Goal: Task Accomplishment & Management: Use online tool/utility

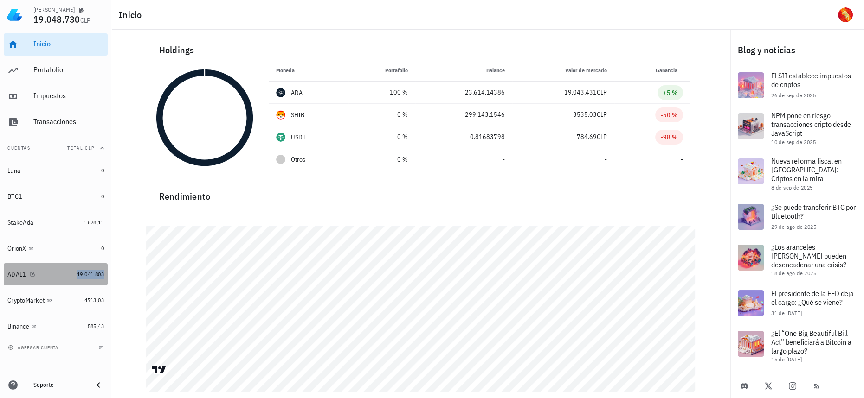
click at [95, 275] on span "19.041.803" at bounding box center [90, 274] width 27 height 7
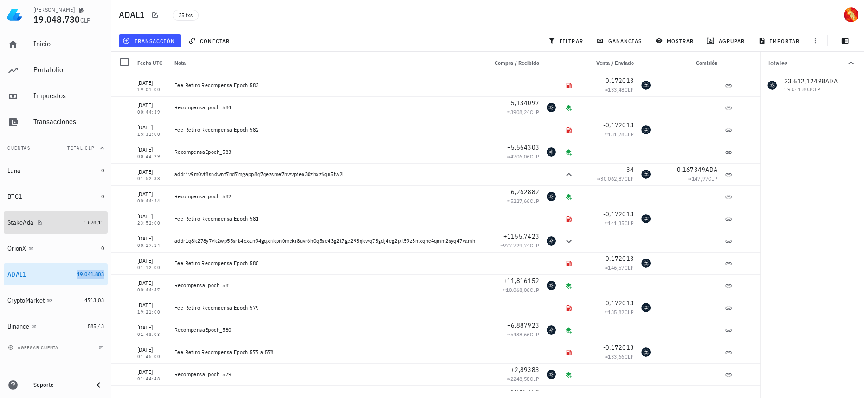
click at [91, 227] on div "1628,11" at bounding box center [93, 222] width 19 height 9
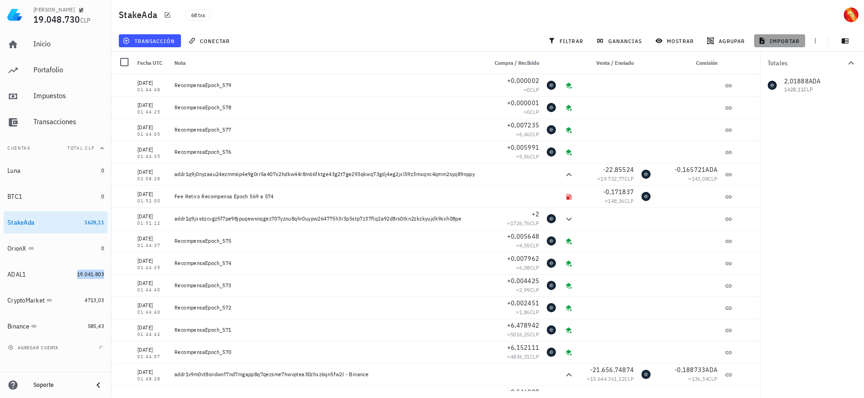
click at [773, 43] on span "importar" at bounding box center [779, 40] width 39 height 7
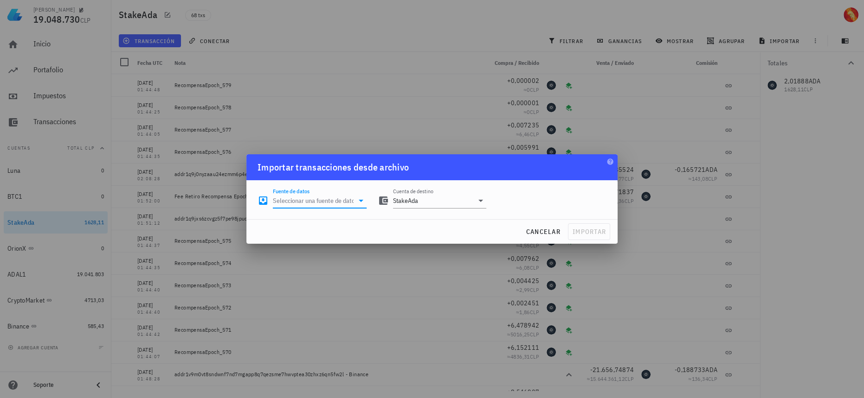
click at [345, 202] on input "Fuente de datos" at bounding box center [313, 200] width 81 height 15
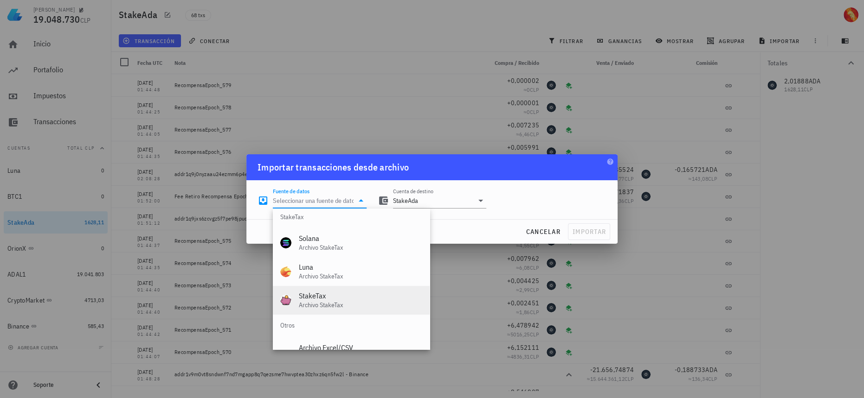
scroll to position [386, 0]
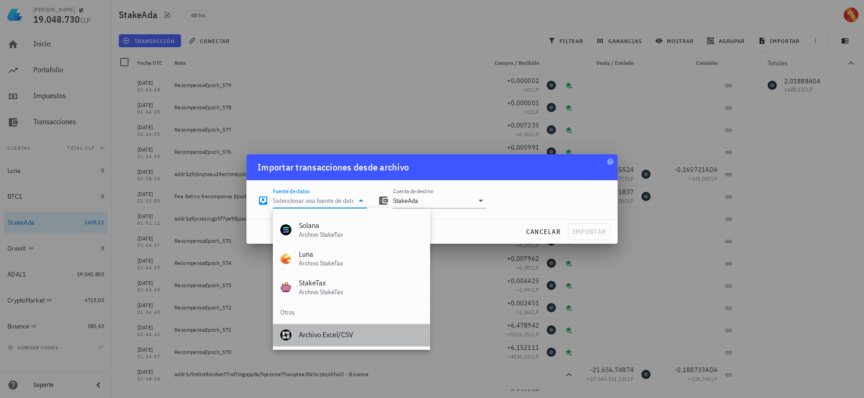
click at [329, 333] on div "Archivo Excel/CSV" at bounding box center [360, 335] width 123 height 9
type input "Archivo Excel/CSV"
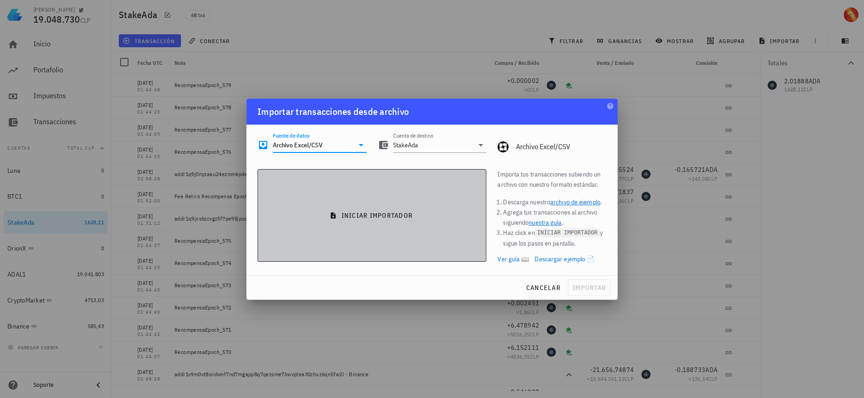
click at [440, 190] on button "iniciar importador" at bounding box center [371, 215] width 229 height 93
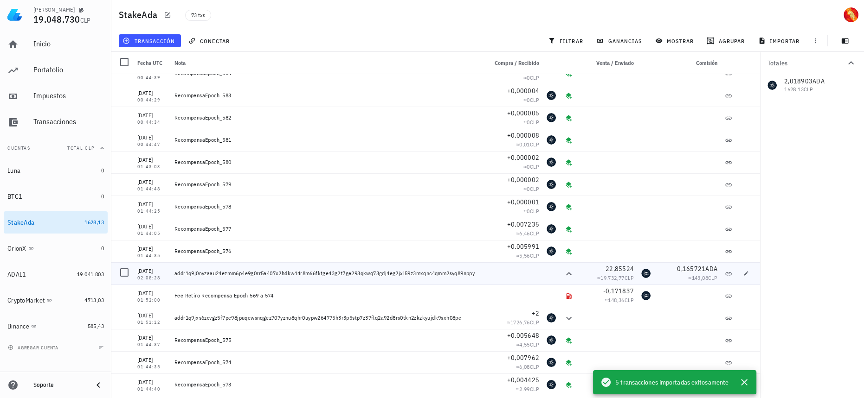
scroll to position [0, 0]
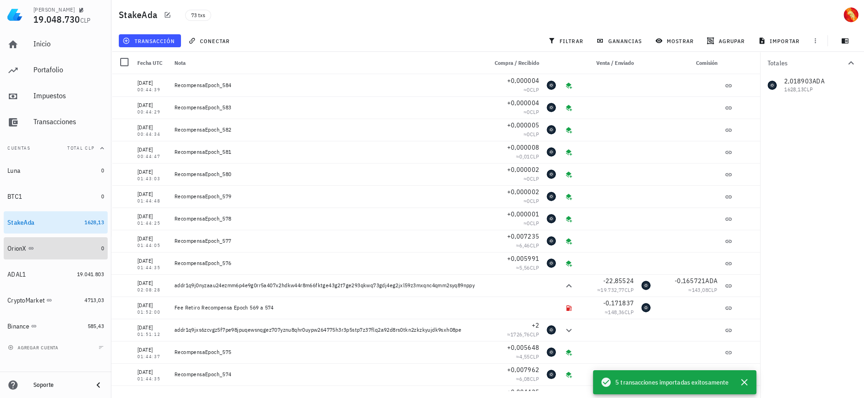
click at [82, 251] on div "OrionX" at bounding box center [52, 248] width 90 height 9
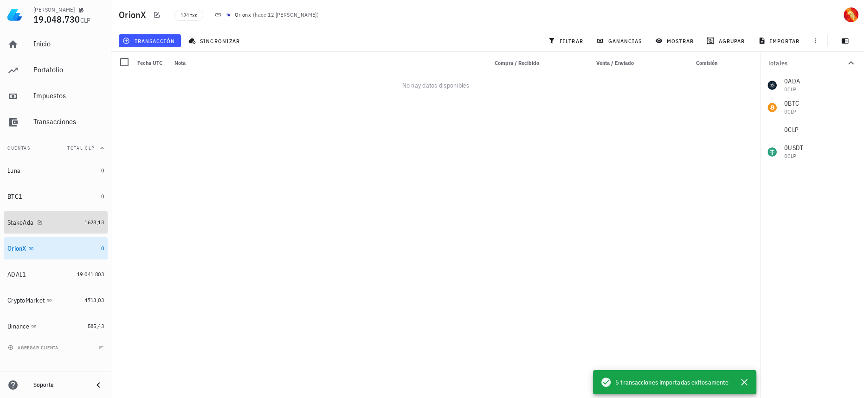
click at [83, 226] on link "StakeAda 1628,13" at bounding box center [56, 223] width 104 height 22
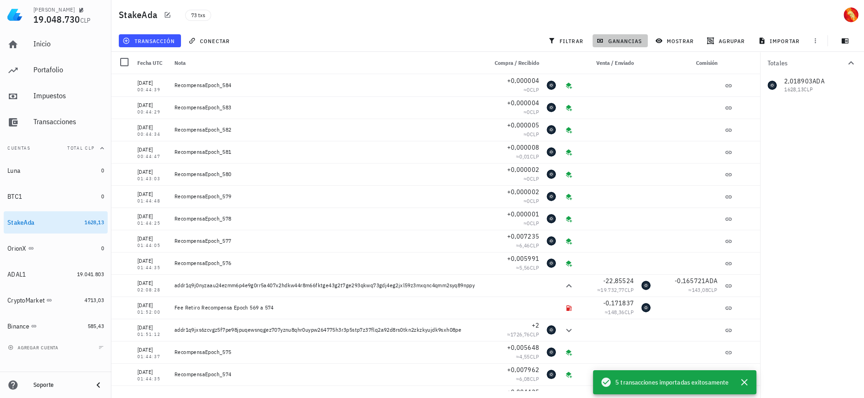
click at [616, 42] on span "ganancias" at bounding box center [620, 40] width 44 height 7
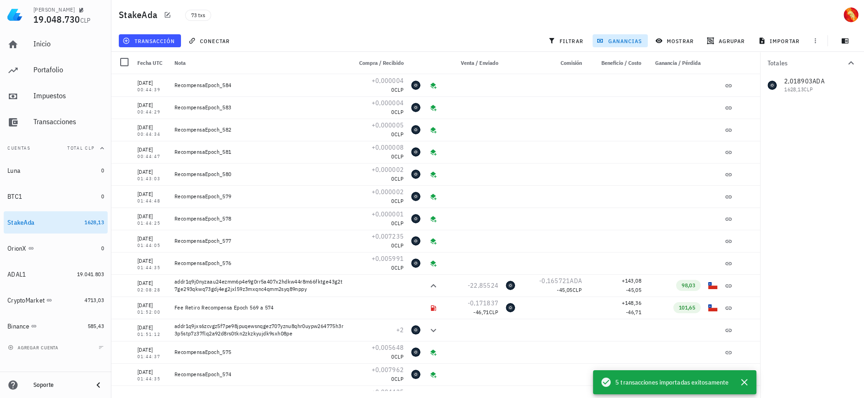
click at [616, 42] on span "ganancias" at bounding box center [620, 40] width 44 height 7
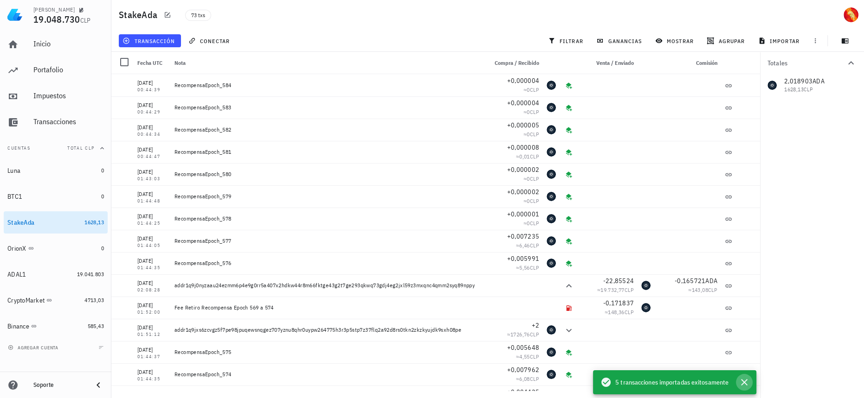
click at [748, 382] on icon "button" at bounding box center [744, 382] width 11 height 11
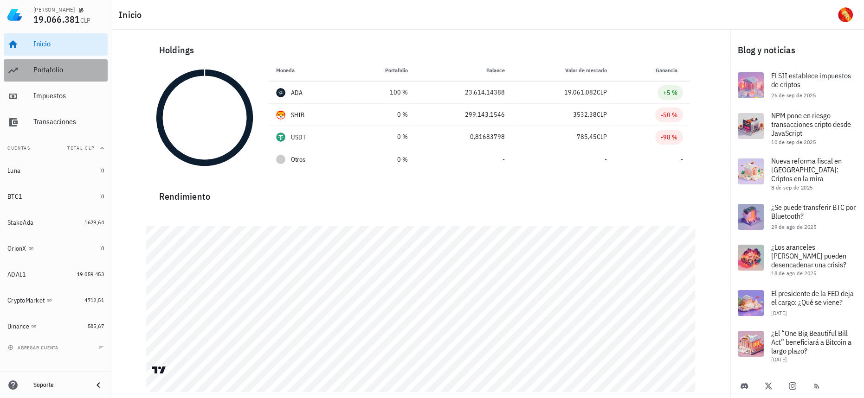
click at [53, 73] on div "Portafolio" at bounding box center [68, 69] width 71 height 9
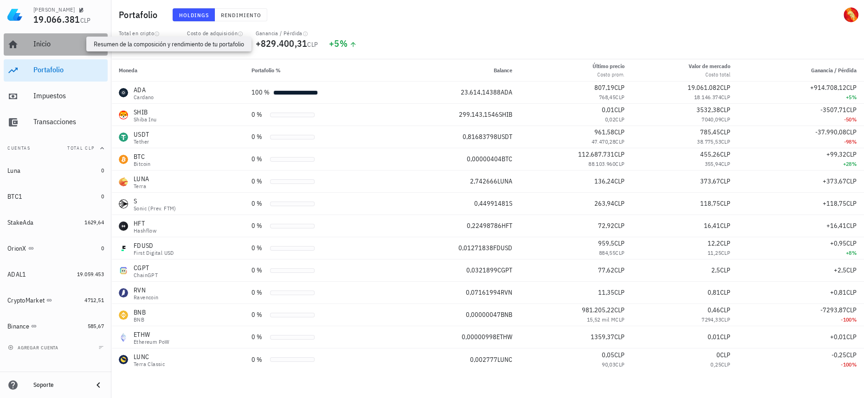
click at [66, 42] on div "Inicio" at bounding box center [68, 43] width 71 height 9
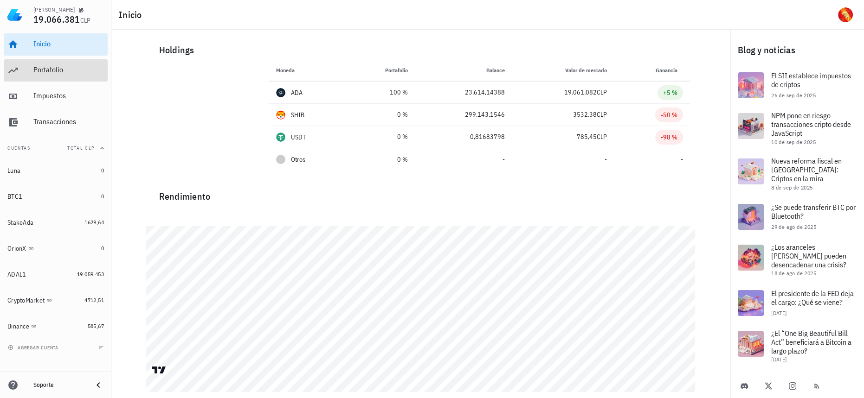
click at [69, 71] on div "Portafolio" at bounding box center [68, 69] width 71 height 9
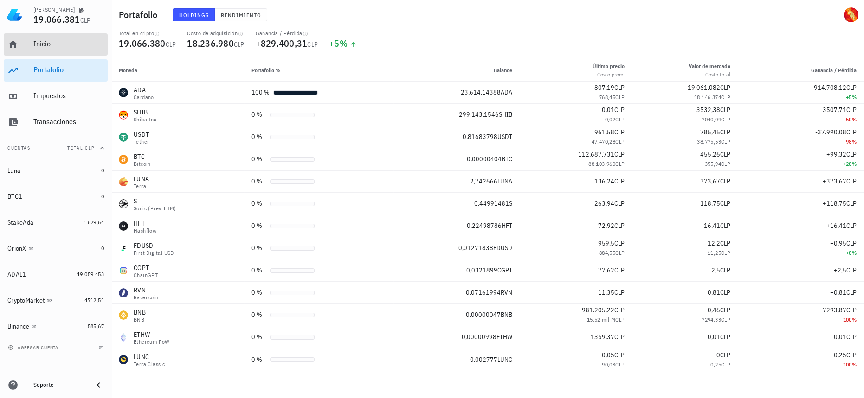
click at [65, 52] on div "Inicio" at bounding box center [68, 44] width 71 height 21
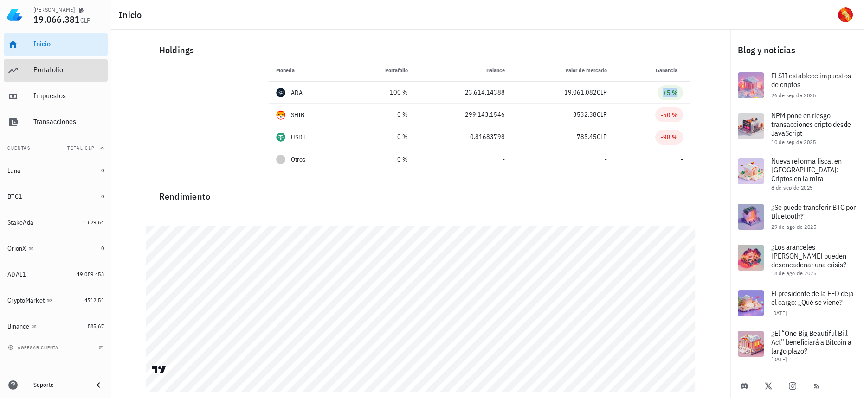
click at [107, 67] on link "Portafolio" at bounding box center [56, 70] width 104 height 22
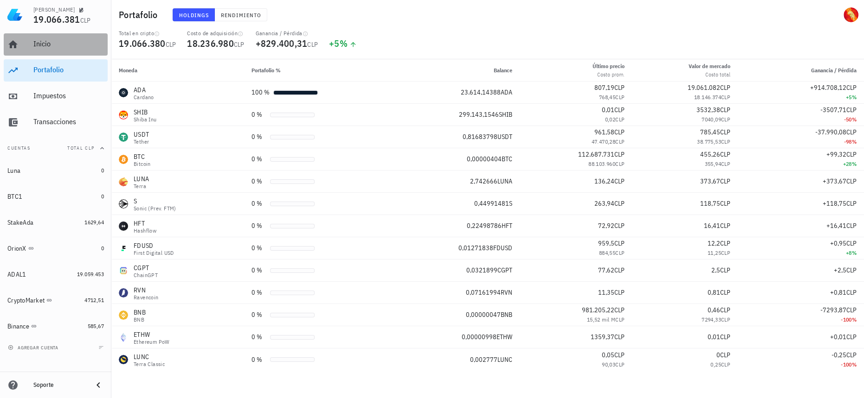
click at [78, 46] on div "Inicio" at bounding box center [68, 43] width 71 height 9
